Goal: Information Seeking & Learning: Learn about a topic

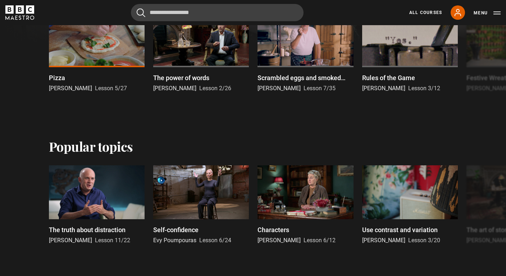
scroll to position [268, 0]
click at [496, 13] on button "Menu" at bounding box center [487, 12] width 27 height 7
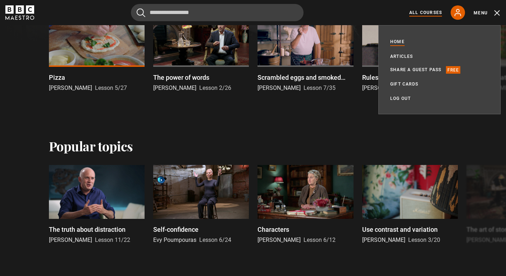
click at [431, 12] on link "All Courses" at bounding box center [425, 12] width 33 height 6
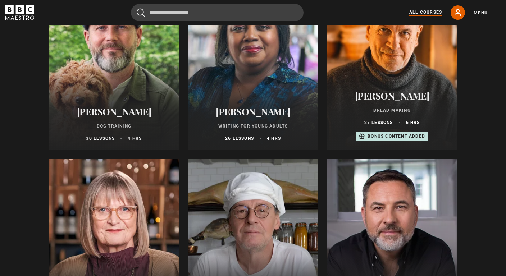
scroll to position [2313, 0]
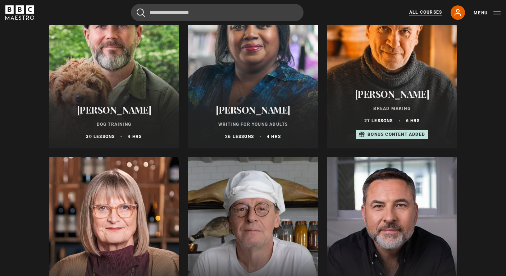
click at [398, 133] on p "Bonus content added" at bounding box center [397, 134] width 58 height 6
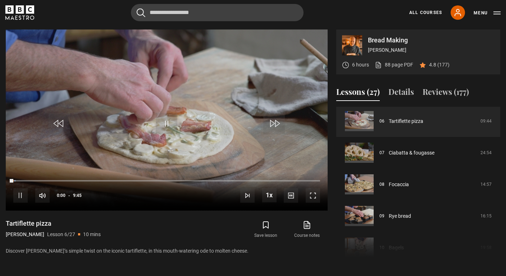
scroll to position [195, 0]
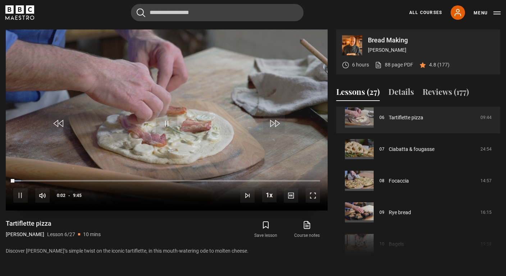
click at [166, 117] on span "Video Player" at bounding box center [167, 124] width 22 height 22
click at [396, 64] on link "88 page PDF (opens in new tab)" at bounding box center [394, 65] width 38 height 8
